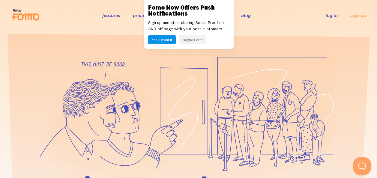
click at [187, 39] on button "Maybe Later" at bounding box center [193, 39] width 28 height 9
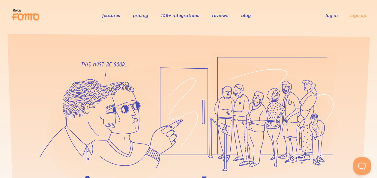
click at [184, 14] on link "106+ integrations" at bounding box center [180, 15] width 39 height 6
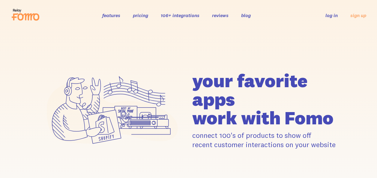
drag, startPoint x: 0, startPoint y: 0, endPoint x: 172, endPoint y: 29, distance: 174.4
click at [172, 29] on header "features pricing 106+ integrations reviews blog log in sign up log in sign up" at bounding box center [188, 15] width 377 height 31
click at [143, 16] on link "pricing" at bounding box center [140, 15] width 15 height 6
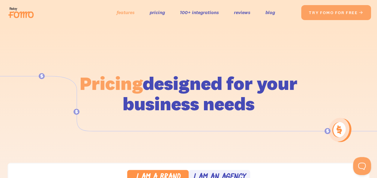
click at [117, 13] on link "features" at bounding box center [126, 12] width 18 height 9
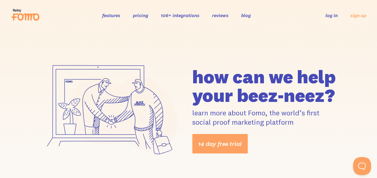
click at [189, 13] on link "106+ integrations" at bounding box center [180, 15] width 39 height 6
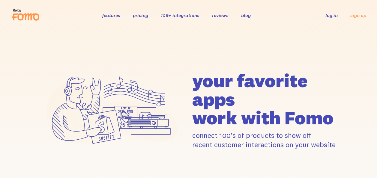
click at [220, 16] on link "reviews" at bounding box center [220, 15] width 17 height 6
